Goal: Task Accomplishment & Management: Manage account settings

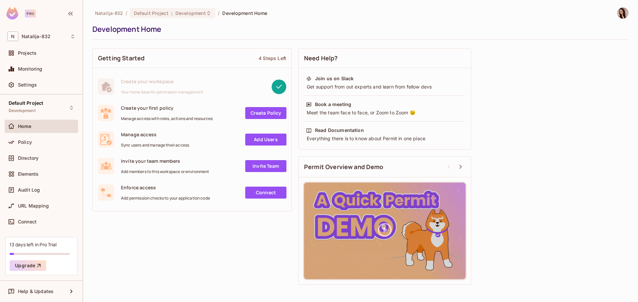
click at [386, 16] on div "Natalija-832 / Default Project : Development / Development Home" at bounding box center [360, 13] width 536 height 12
click at [518, 16] on div "Natalija-832 / Default Project : Development / Development Home" at bounding box center [360, 13] width 536 height 12
click at [411, 22] on div "Natalija-832 / Default Project : Development / Development Home Development Home" at bounding box center [360, 23] width 536 height 33
click at [626, 13] on img at bounding box center [622, 13] width 11 height 11
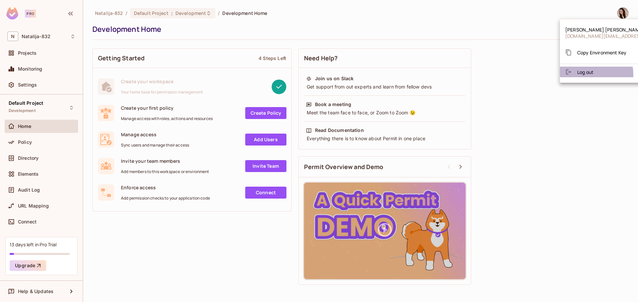
click at [590, 74] on span "Log out" at bounding box center [585, 72] width 16 height 6
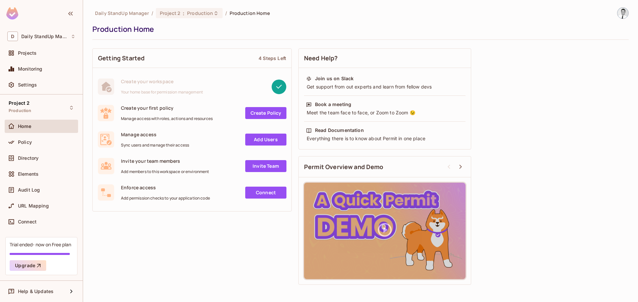
click at [614, 14] on div at bounding box center [620, 13] width 18 height 12
click at [619, 13] on img at bounding box center [622, 13] width 11 height 11
click at [437, 23] on div at bounding box center [319, 151] width 638 height 302
click at [57, 55] on div "Projects" at bounding box center [46, 52] width 57 height 5
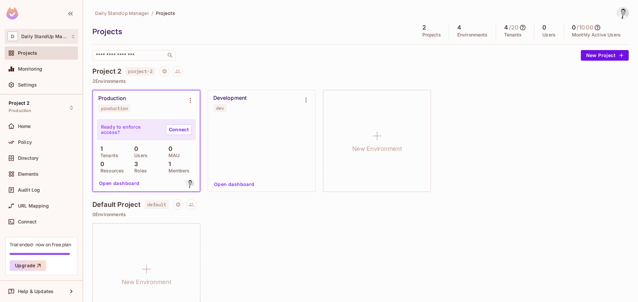
click at [59, 39] on div "D Daily StandUp Manager" at bounding box center [41, 37] width 68 height 10
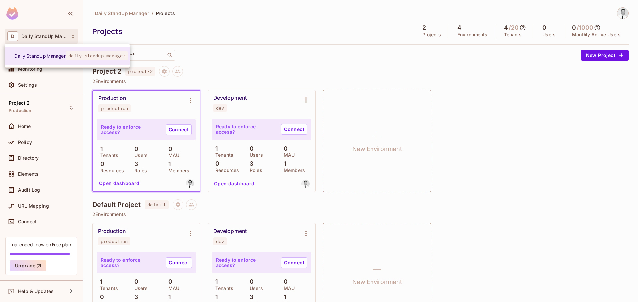
click at [22, 125] on div at bounding box center [319, 151] width 638 height 302
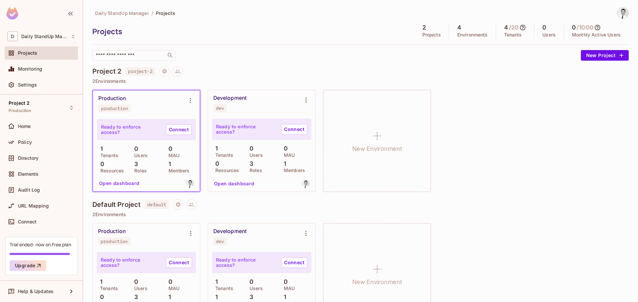
click at [22, 125] on span "Home" at bounding box center [24, 126] width 13 height 5
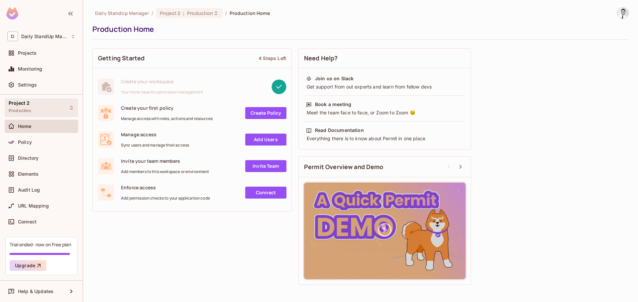
click at [6, 107] on div "Project 2 Production" at bounding box center [41, 108] width 73 height 18
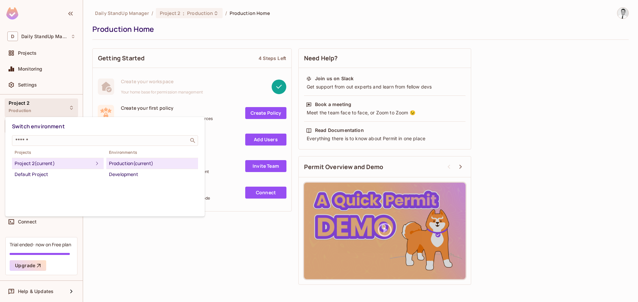
click at [205, 74] on div at bounding box center [319, 151] width 638 height 302
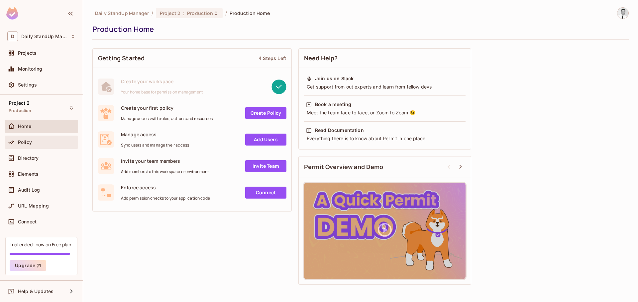
click at [40, 145] on div "Policy" at bounding box center [41, 142] width 68 height 8
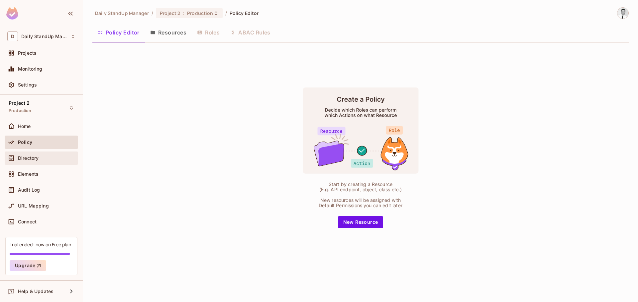
click at [33, 161] on span "Directory" at bounding box center [28, 158] width 21 height 5
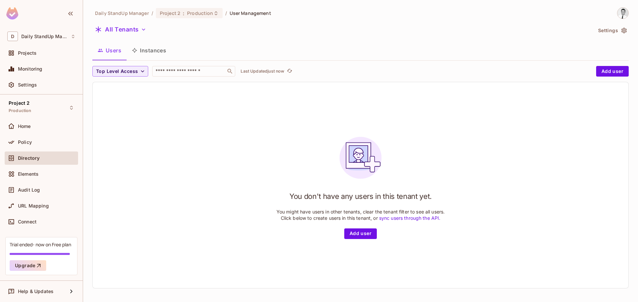
click at [160, 53] on button "Instances" at bounding box center [149, 50] width 45 height 17
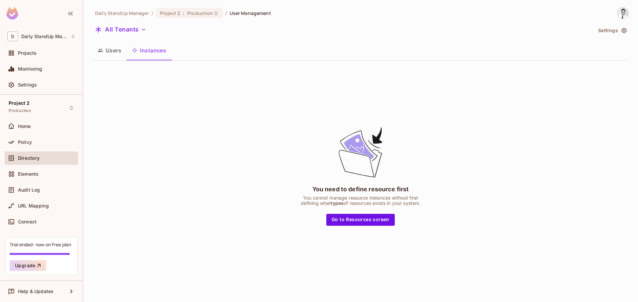
click at [123, 51] on button "Users" at bounding box center [109, 50] width 34 height 17
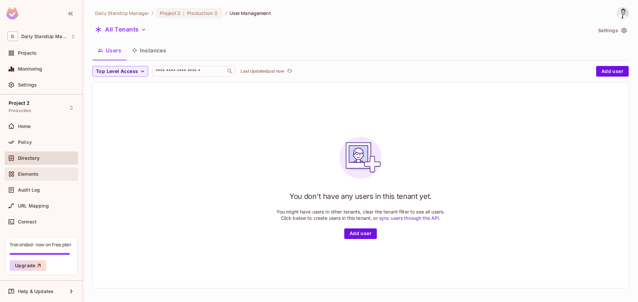
click at [56, 169] on div "Elements" at bounding box center [41, 174] width 73 height 13
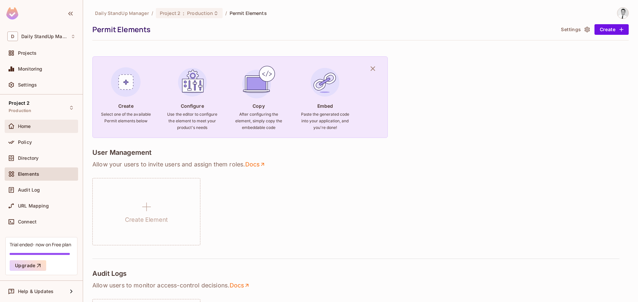
click at [42, 131] on div "Home" at bounding box center [41, 126] width 73 height 13
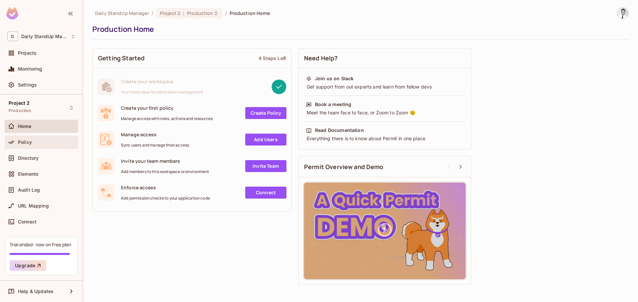
click at [37, 142] on div "Policy" at bounding box center [46, 142] width 57 height 5
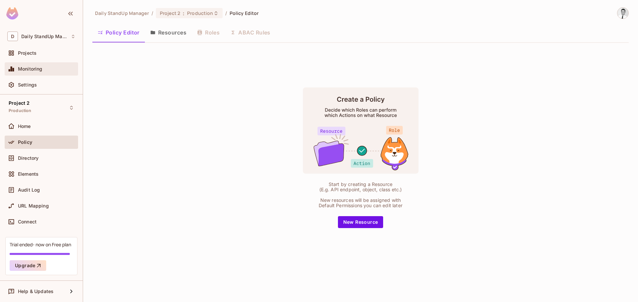
click at [54, 70] on div "Monitoring" at bounding box center [46, 68] width 57 height 5
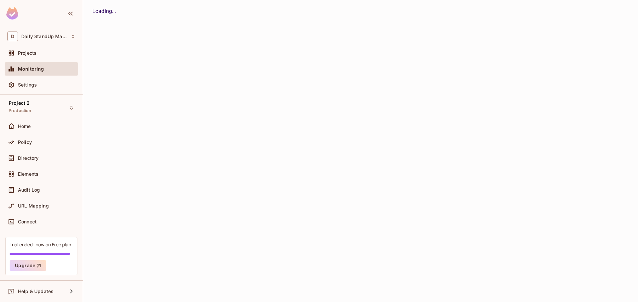
click at [37, 78] on div "Monitoring" at bounding box center [41, 70] width 73 height 16
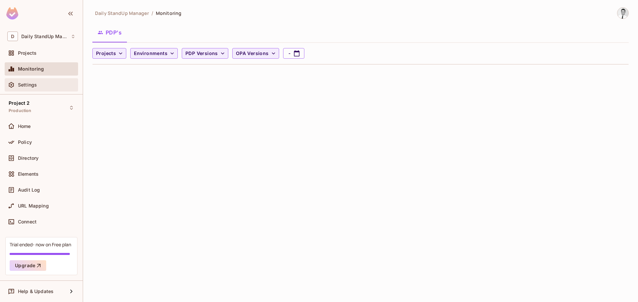
click at [35, 84] on span "Settings" at bounding box center [27, 84] width 19 height 5
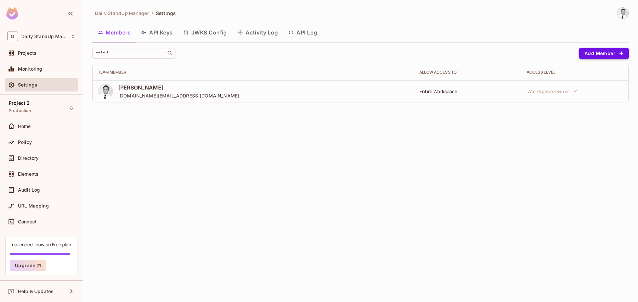
click at [597, 51] on button "Add Member" at bounding box center [603, 53] width 49 height 11
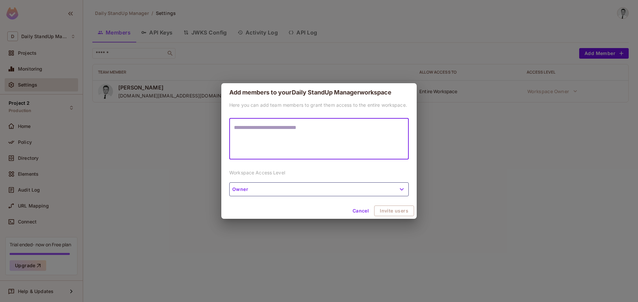
click at [294, 193] on button "Owner" at bounding box center [318, 190] width 179 height 14
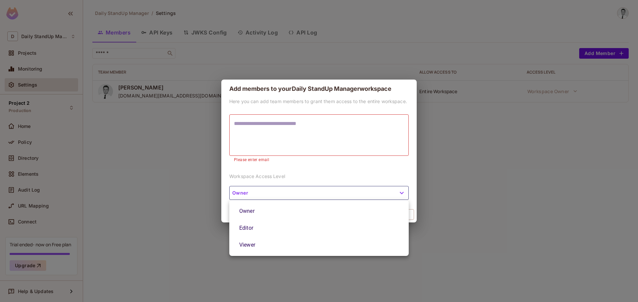
click at [326, 172] on div at bounding box center [319, 151] width 638 height 302
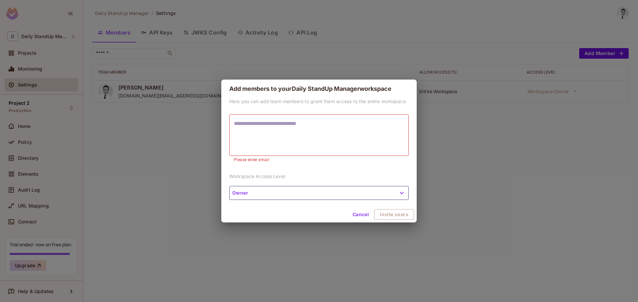
click at [283, 125] on textarea at bounding box center [319, 135] width 170 height 31
click at [286, 58] on div "Add members to your Daily StandUp Manager workspace Here you can add team membe…" at bounding box center [319, 151] width 638 height 302
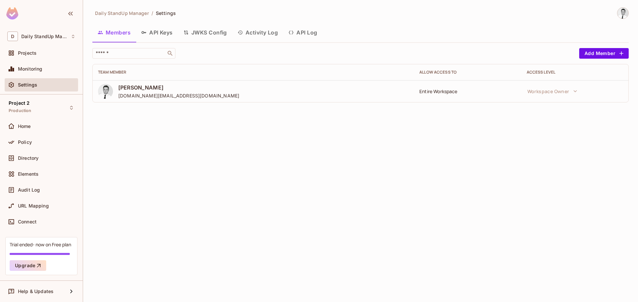
click at [188, 138] on div "Daily StandUp Manager / Settings Members API Keys JWKS Config Activity Log API …" at bounding box center [360, 151] width 555 height 302
click at [31, 40] on div "D Daily StandUp Manager" at bounding box center [41, 37] width 68 height 10
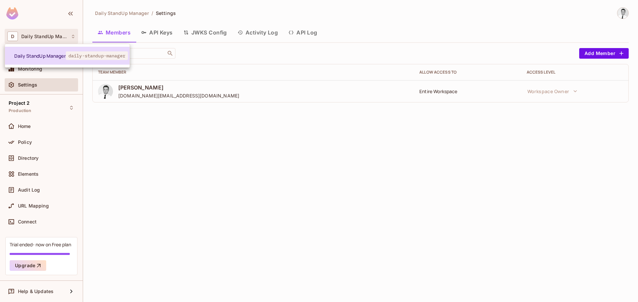
click at [91, 52] on span "daily-standup-manager" at bounding box center [97, 55] width 62 height 9
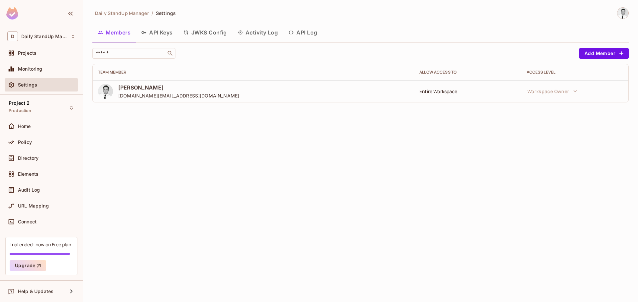
click at [438, 24] on div "Daily StandUp Manager / Settings Members API Keys JWKS Config Activity Log API …" at bounding box center [360, 57] width 536 height 101
click at [29, 291] on span "Help & Updates" at bounding box center [36, 291] width 36 height 5
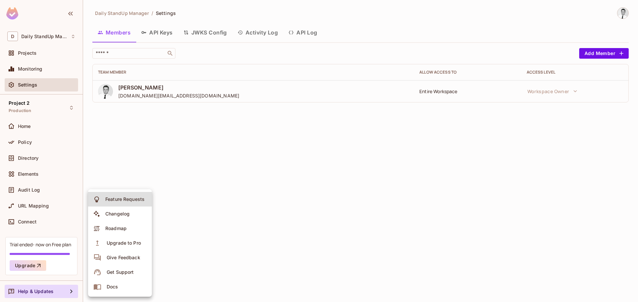
click at [269, 214] on div at bounding box center [319, 151] width 638 height 302
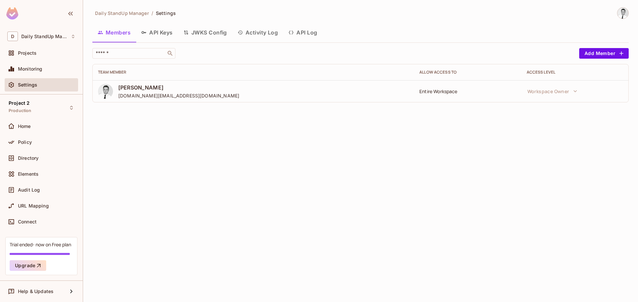
click at [18, 14] on img at bounding box center [12, 13] width 12 height 12
